Goal: Find specific page/section: Find specific page/section

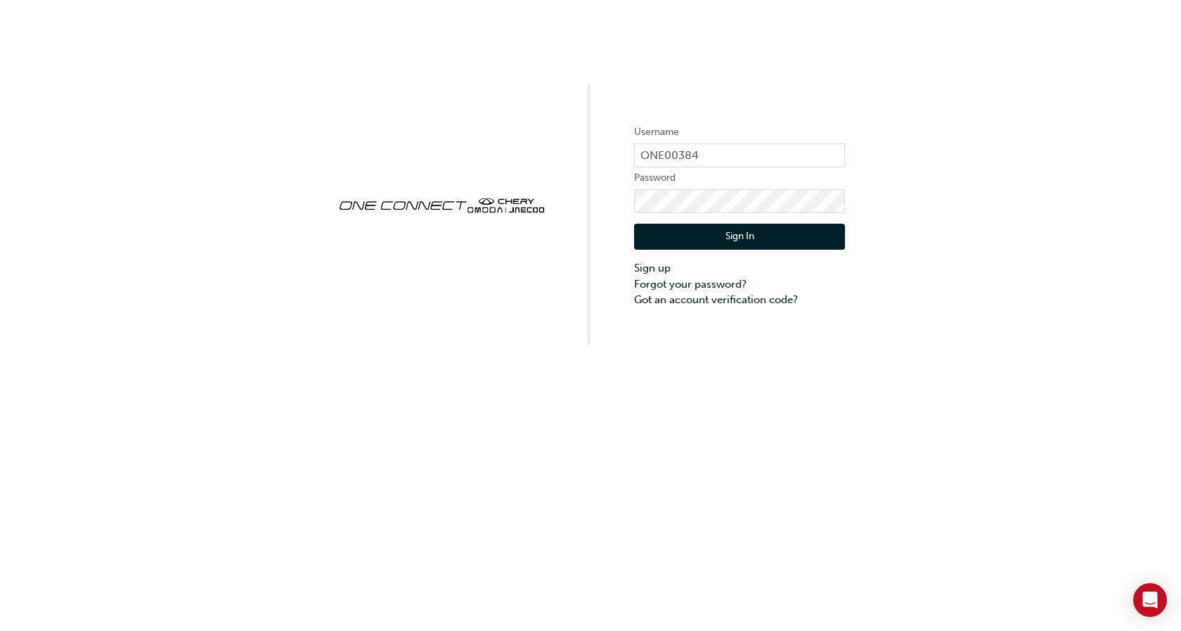
click at [719, 237] on button "Sign In" at bounding box center [739, 237] width 211 height 27
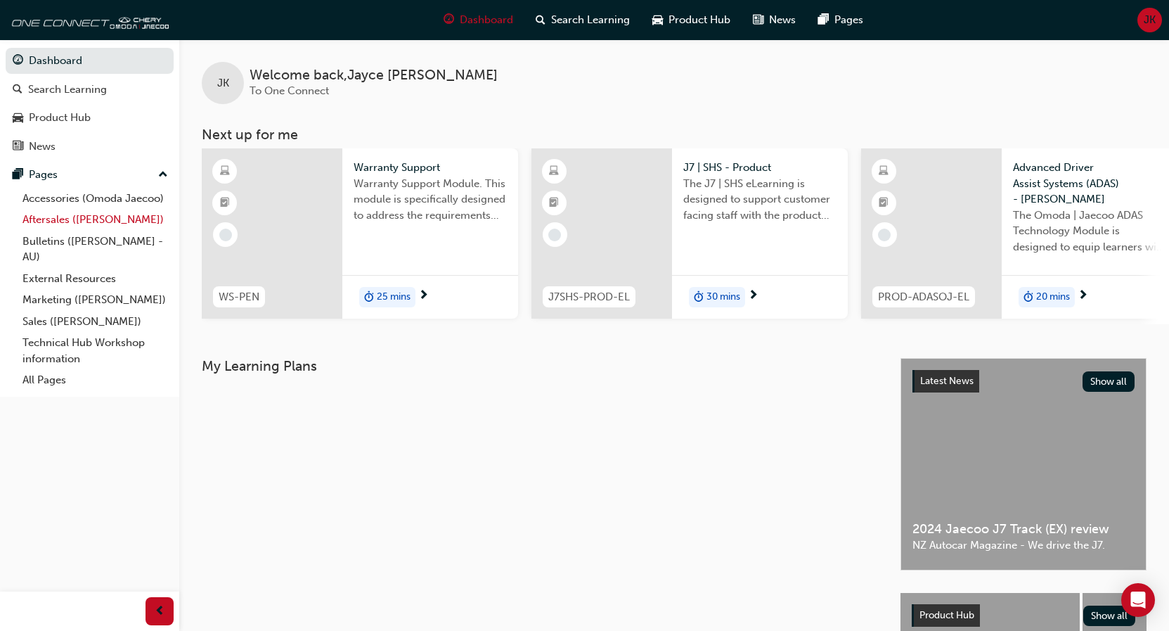
click at [119, 227] on link "Aftersales ([PERSON_NAME])" at bounding box center [95, 220] width 157 height 22
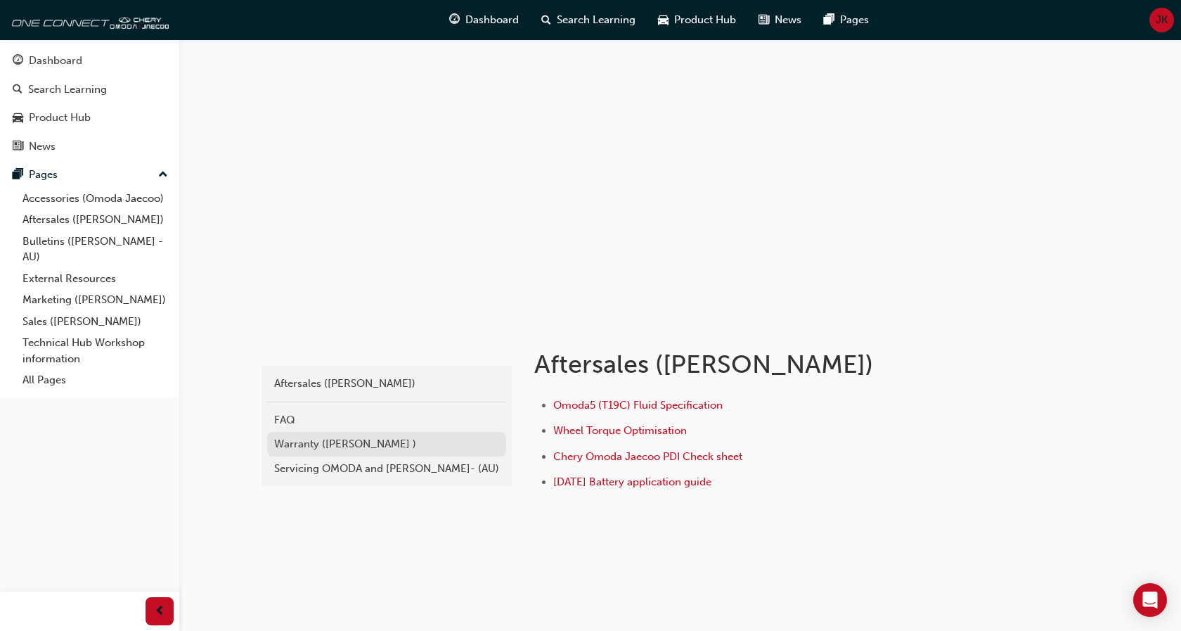
click at [341, 439] on div "Warranty ([PERSON_NAME] )" at bounding box center [386, 444] width 225 height 16
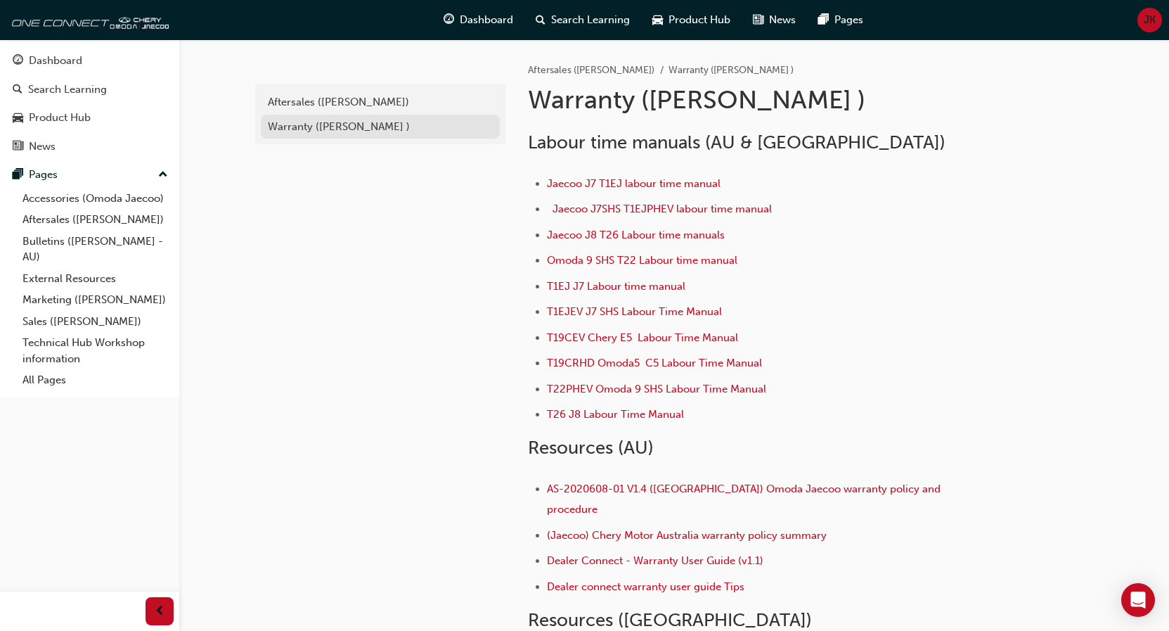
click at [338, 130] on div "Warranty ([PERSON_NAME] )" at bounding box center [380, 127] width 225 height 16
click at [337, 121] on div "Warranty ([PERSON_NAME] )" at bounding box center [380, 127] width 225 height 16
